Goal: Browse casually

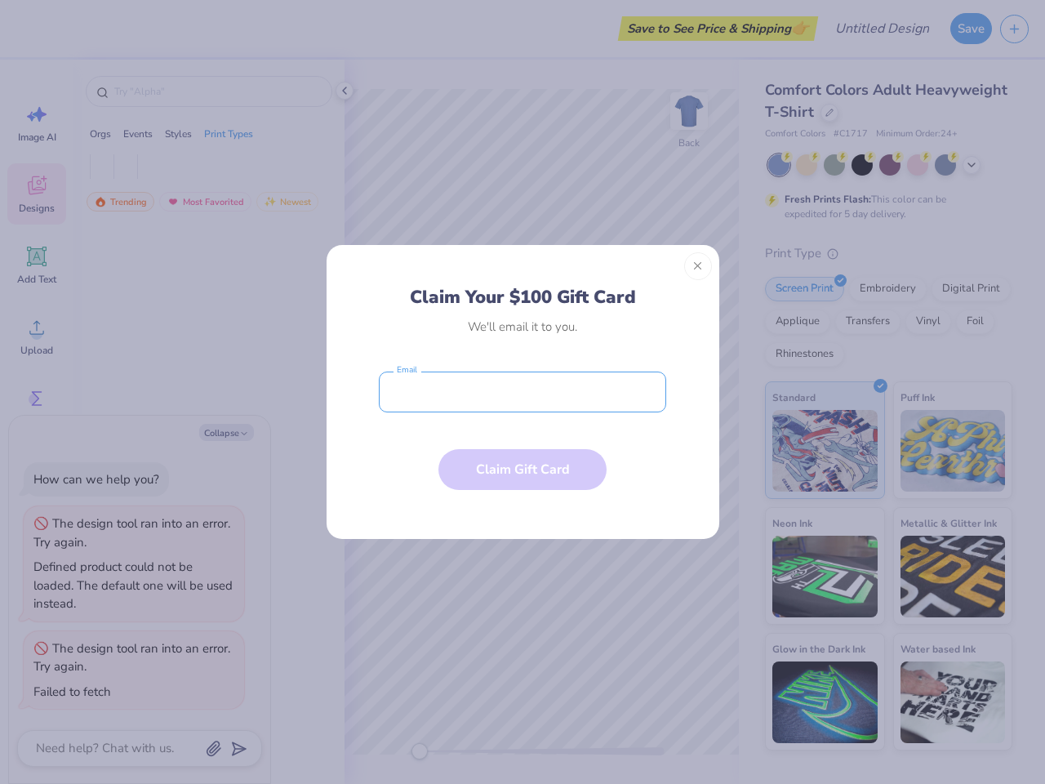
type textarea "x"
click at [522, 392] on input "email" at bounding box center [522, 391] width 287 height 41
click at [698, 266] on button "Close" at bounding box center [698, 266] width 28 height 28
